Goal: Task Accomplishment & Management: Manage account settings

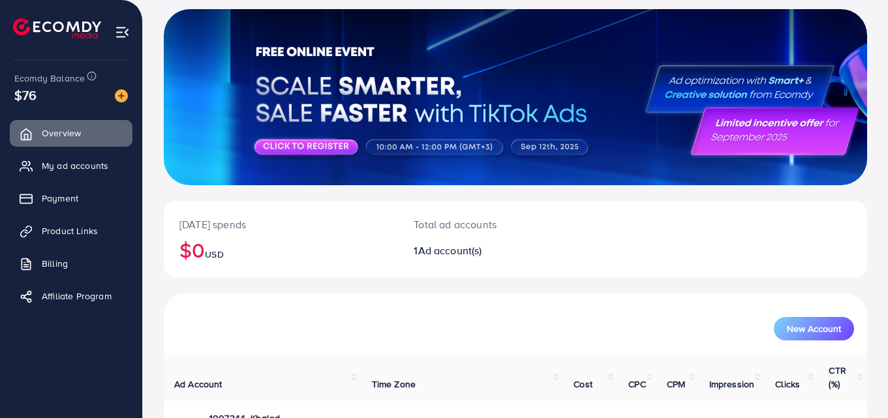
scroll to position [148, 0]
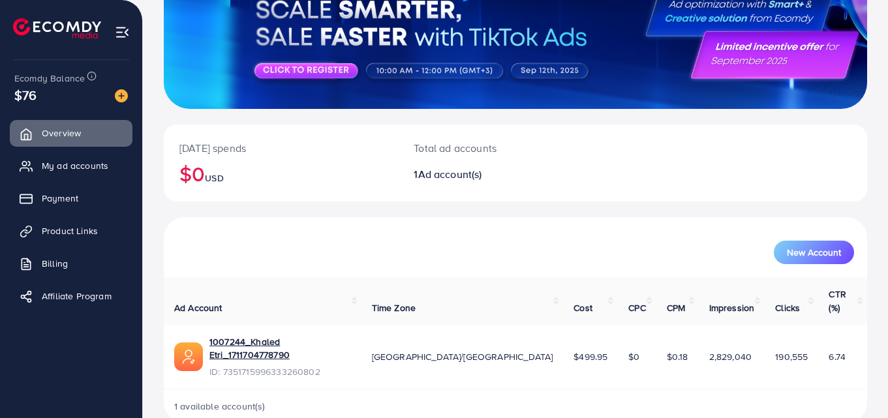
click at [644, 390] on div "1 available account(s)" at bounding box center [516, 407] width 704 height 34
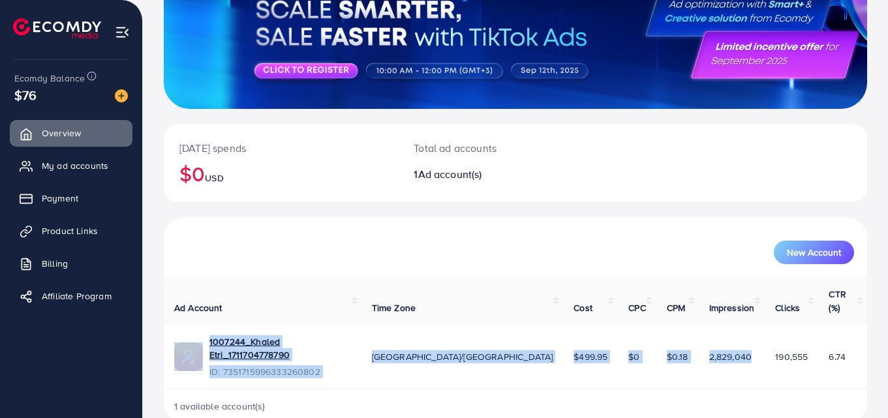
drag, startPoint x: 852, startPoint y: 290, endPoint x: 710, endPoint y: 312, distance: 143.4
click at [710, 312] on table "Ad Account Time Zone Cost CPC CPM Impression Clicks CTR (%) 1007244_Khaled Etri…" at bounding box center [516, 333] width 704 height 112
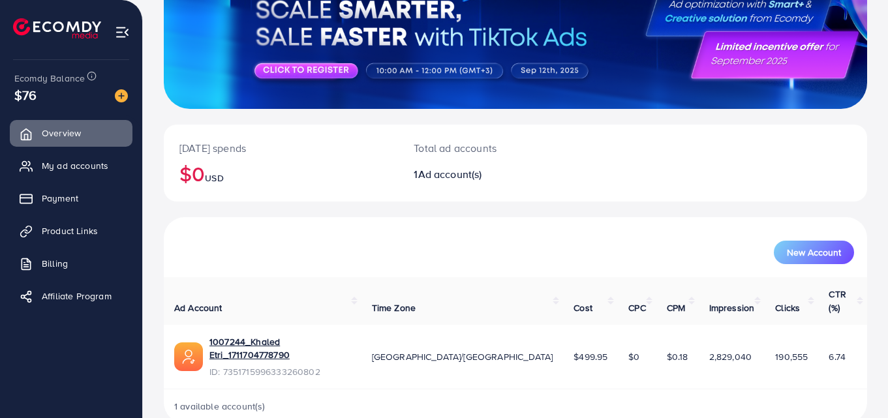
click at [694, 259] on div "New Account" at bounding box center [516, 252] width 678 height 23
click at [225, 400] on span "1 available account(s)" at bounding box center [219, 406] width 91 height 13
click at [216, 400] on span "1 available account(s)" at bounding box center [219, 406] width 91 height 13
drag, startPoint x: 710, startPoint y: 356, endPoint x: 674, endPoint y: 358, distance: 36.0
click at [631, 360] on tr "1007244_Khaled Etri_1711704778790 ID: 7351715996333260802 Asia/[GEOGRAPHIC_DATA…" at bounding box center [516, 357] width 704 height 64
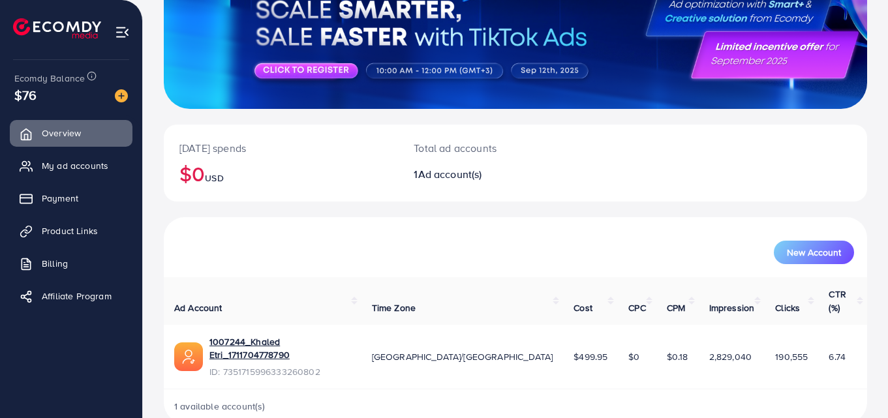
click at [852, 328] on td "6.74" at bounding box center [843, 357] width 49 height 64
click at [258, 336] on link "1007244_Khaled Etri_1711704778790" at bounding box center [281, 349] width 142 height 27
click at [298, 336] on link "1007244_Khaled Etri_1711704778790" at bounding box center [281, 349] width 142 height 27
